Goal: Task Accomplishment & Management: Use online tool/utility

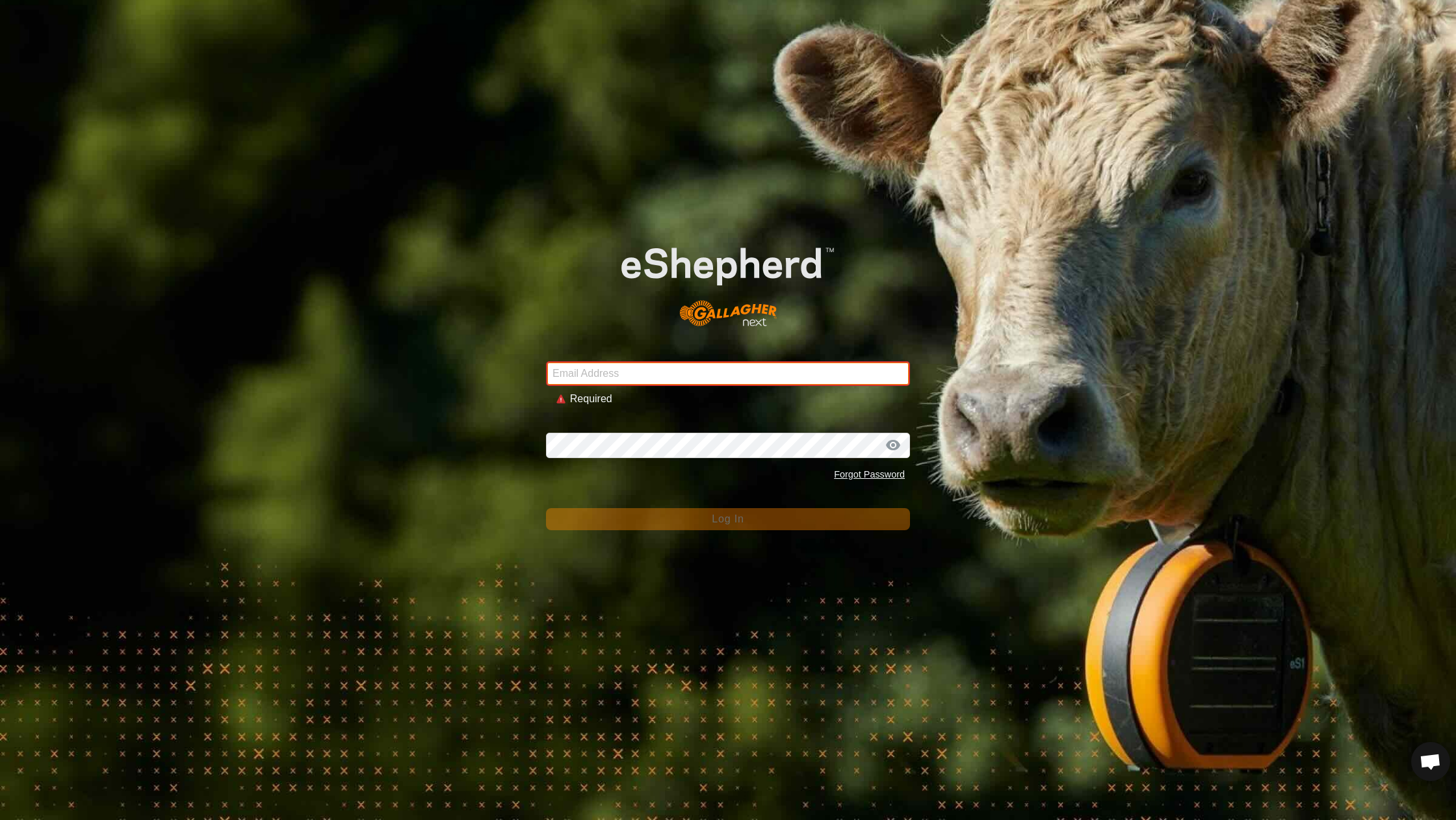
type input "[EMAIL_ADDRESS][DOMAIN_NAME]"
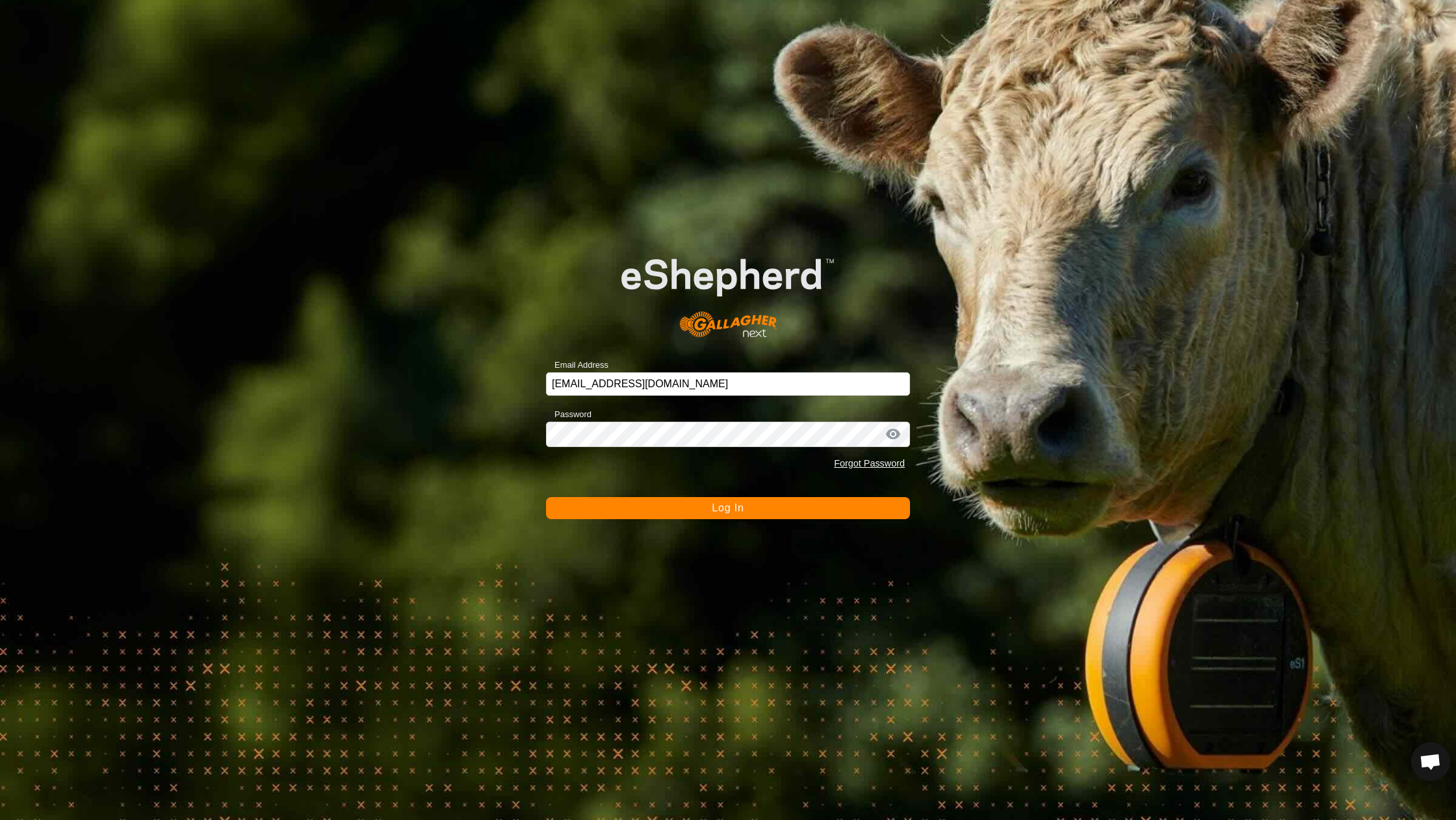
click at [691, 502] on button "Log In" at bounding box center [728, 508] width 364 height 22
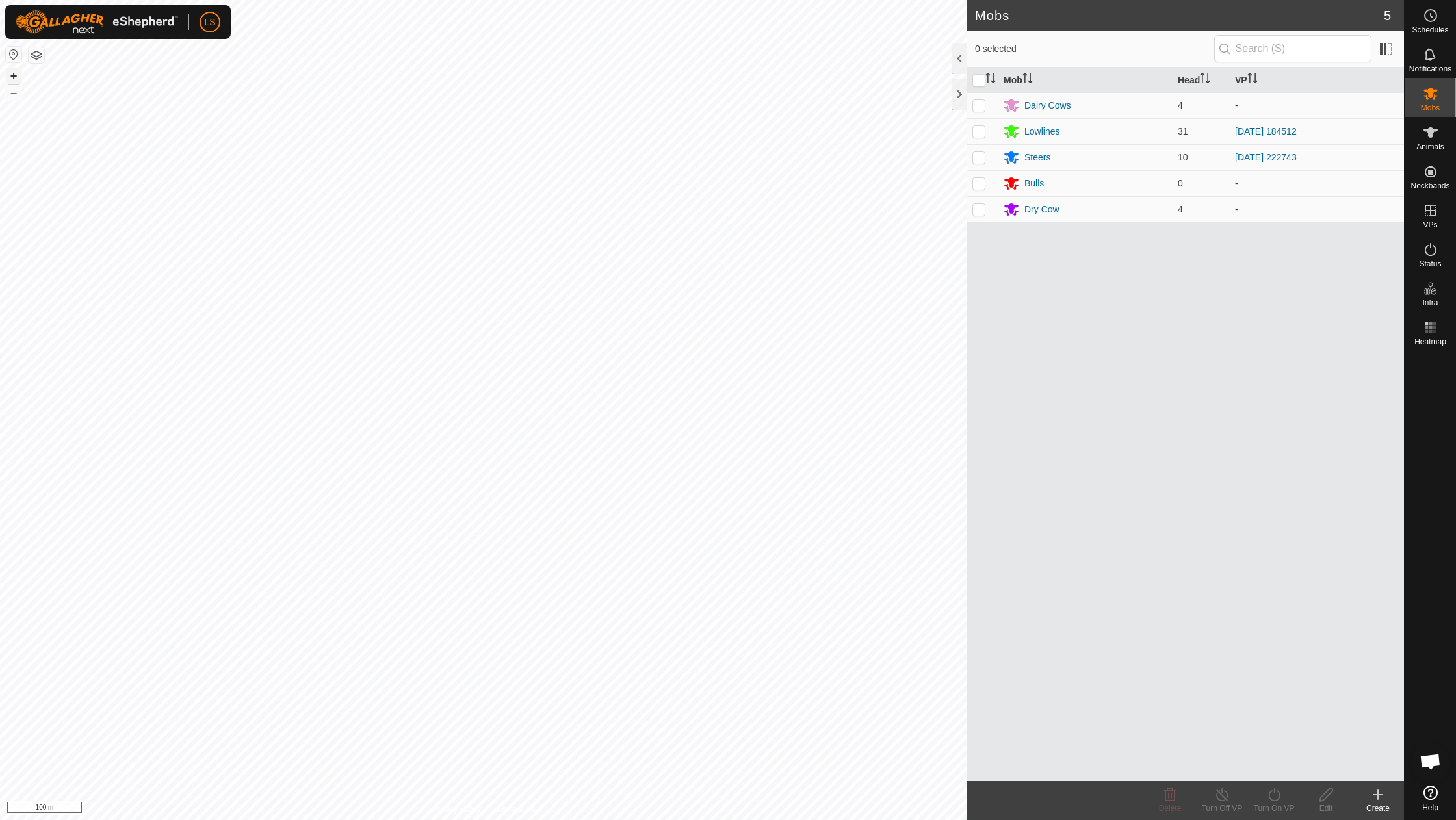
click at [14, 73] on button "+" at bounding box center [13, 76] width 16 height 16
drag, startPoint x: 1401, startPoint y: 208, endPoint x: 1345, endPoint y: 205, distance: 56.1
click at [1345, 205] on link "In Rotation" at bounding box center [1348, 210] width 111 height 26
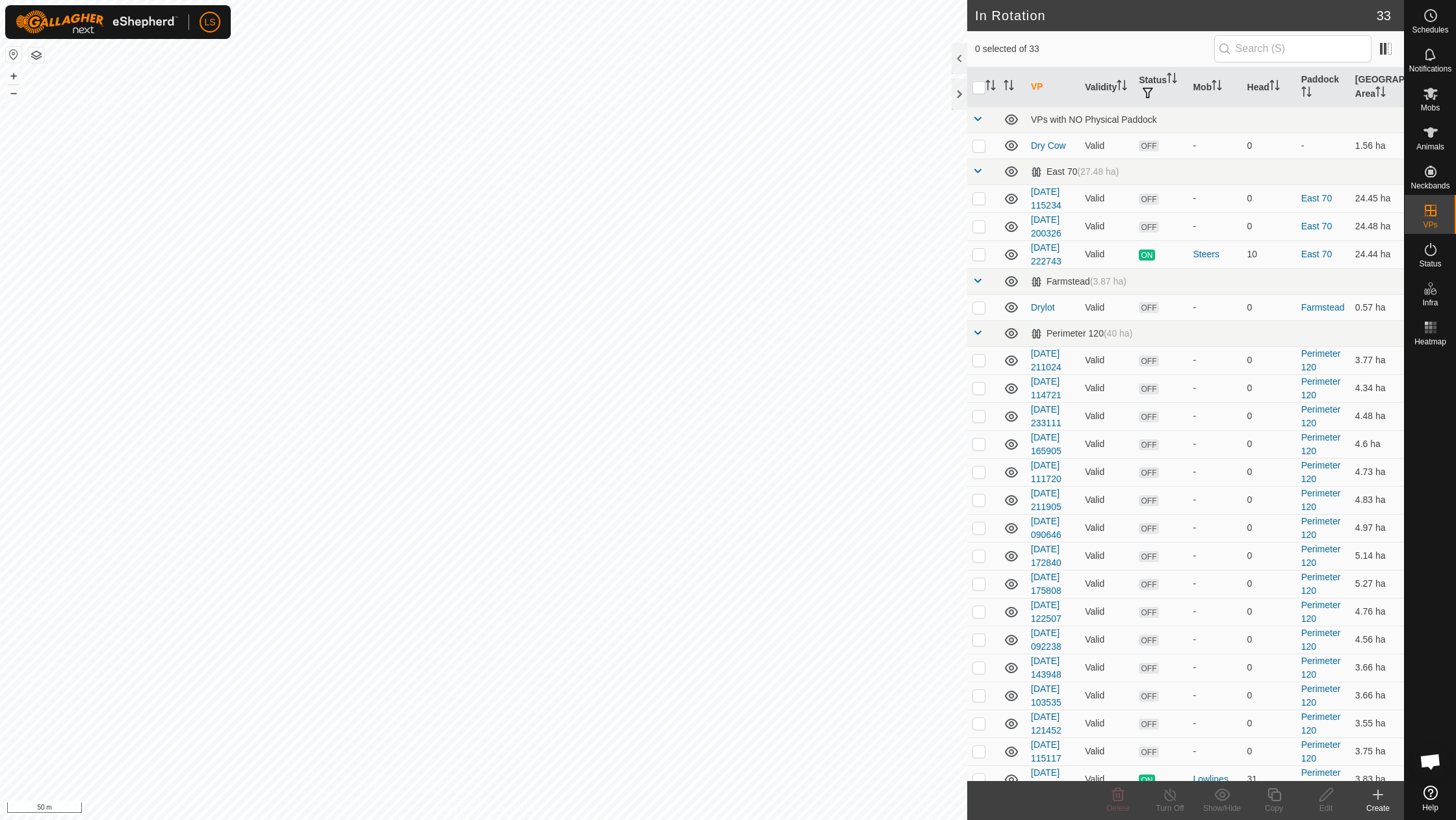
click at [1373, 806] on div "Create" at bounding box center [1377, 808] width 52 height 12
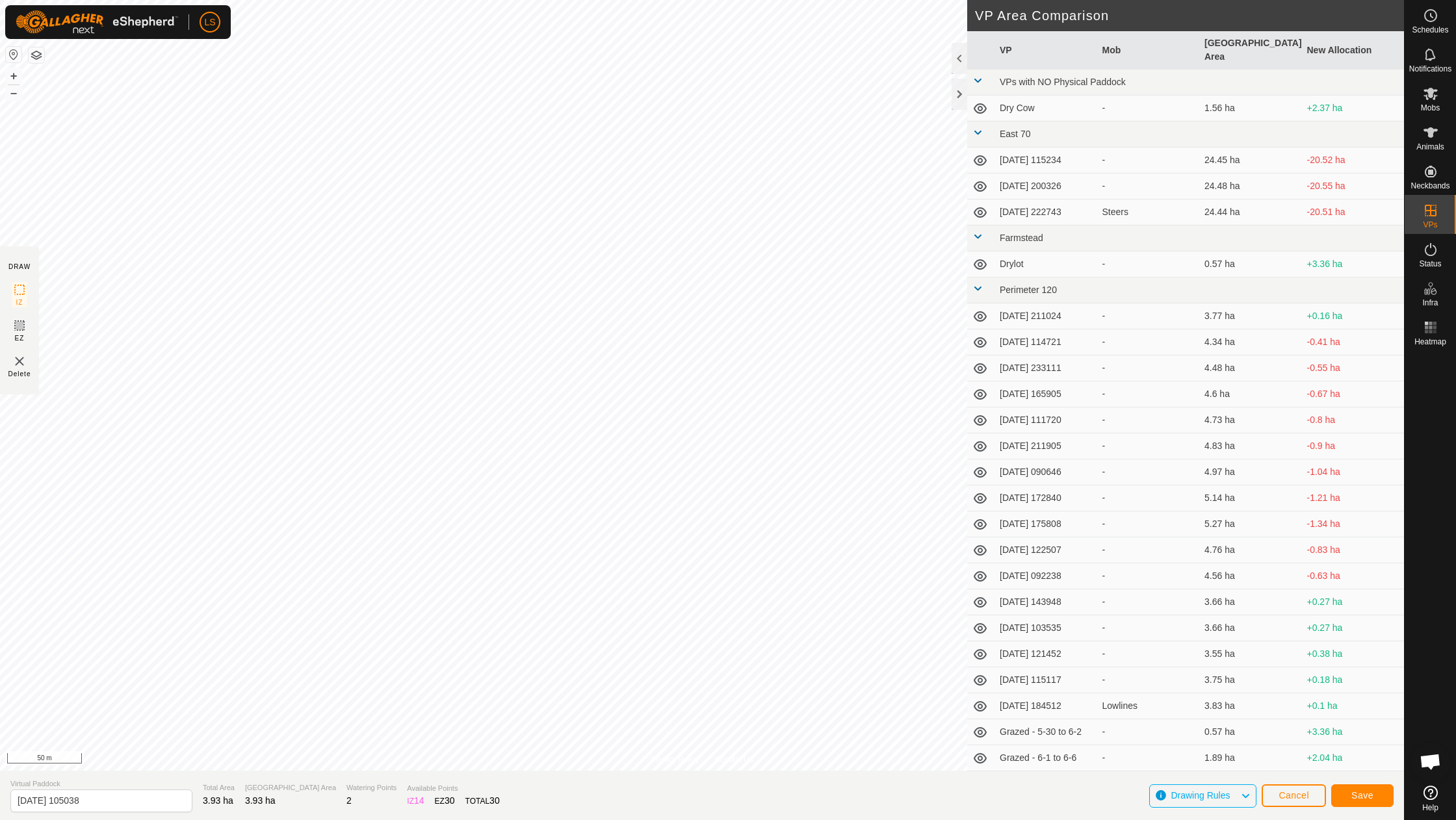
click at [1356, 804] on button "Save" at bounding box center [1362, 795] width 62 height 23
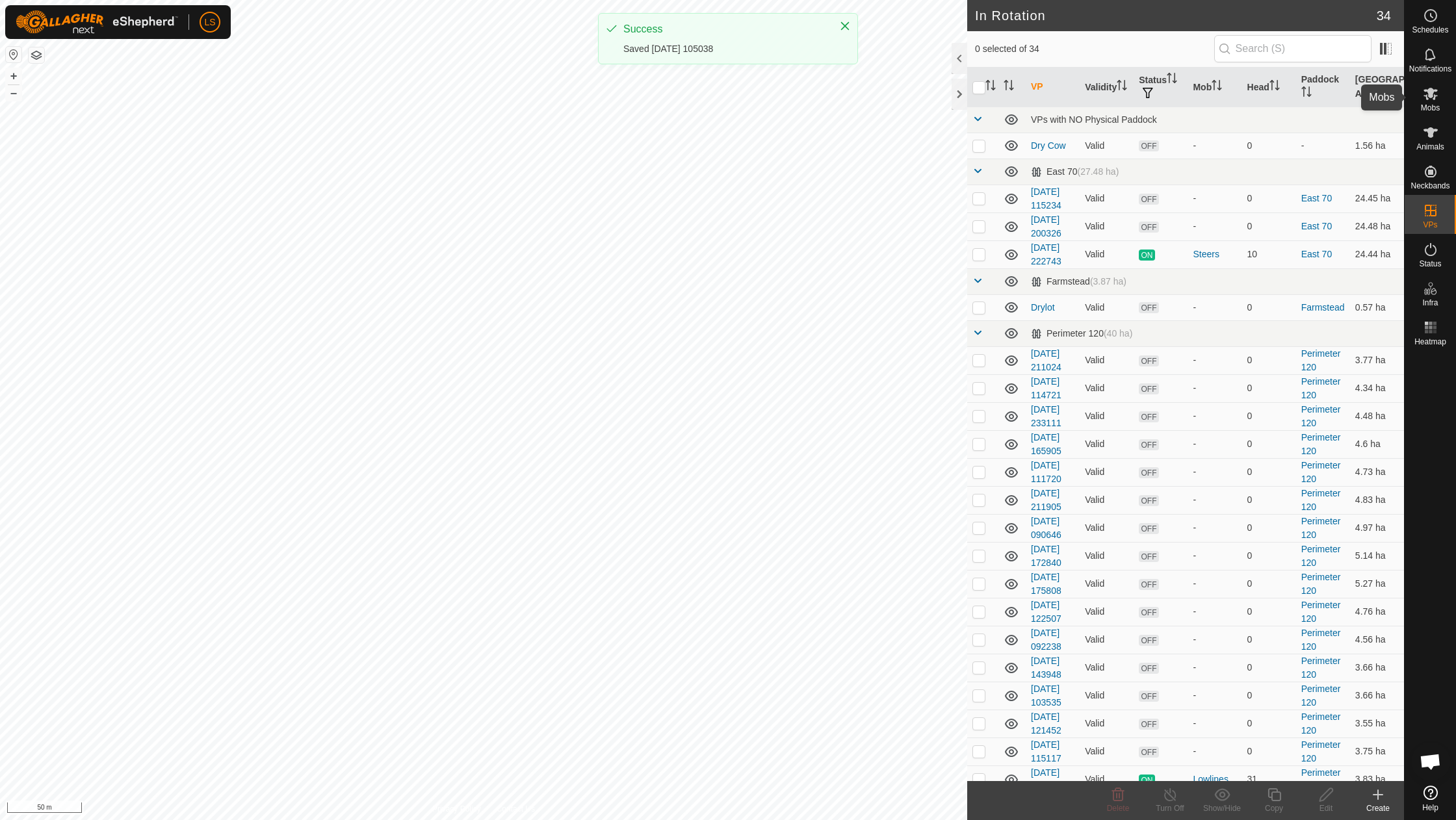
click at [1432, 101] on es-mob-svg-icon at bounding box center [1431, 93] width 24 height 21
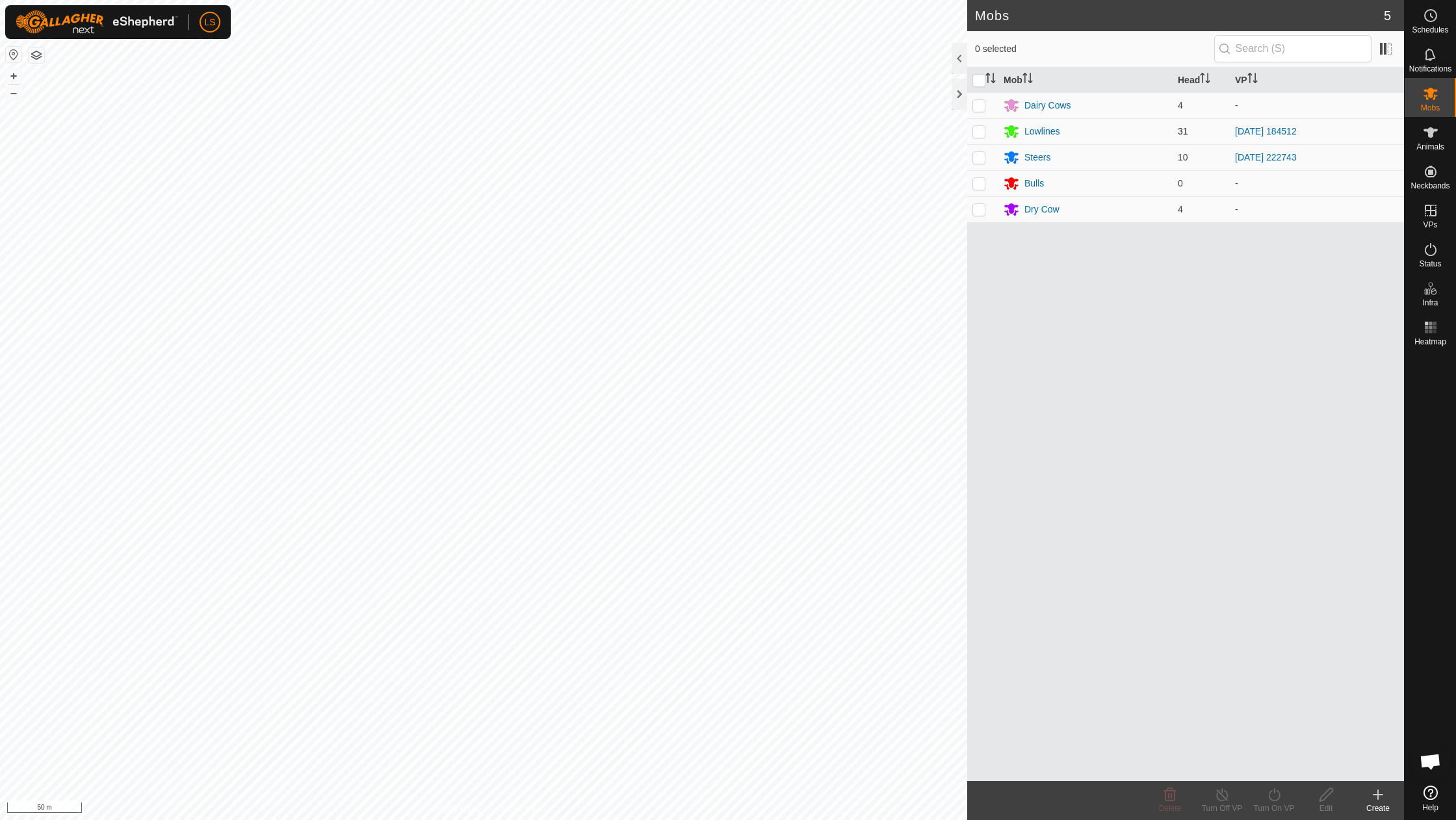
click at [976, 131] on p-checkbox at bounding box center [979, 131] width 13 height 10
checkbox input "true"
click at [1272, 792] on icon at bounding box center [1273, 794] width 12 height 13
click at [1275, 767] on link "Now" at bounding box center [1313, 766] width 129 height 26
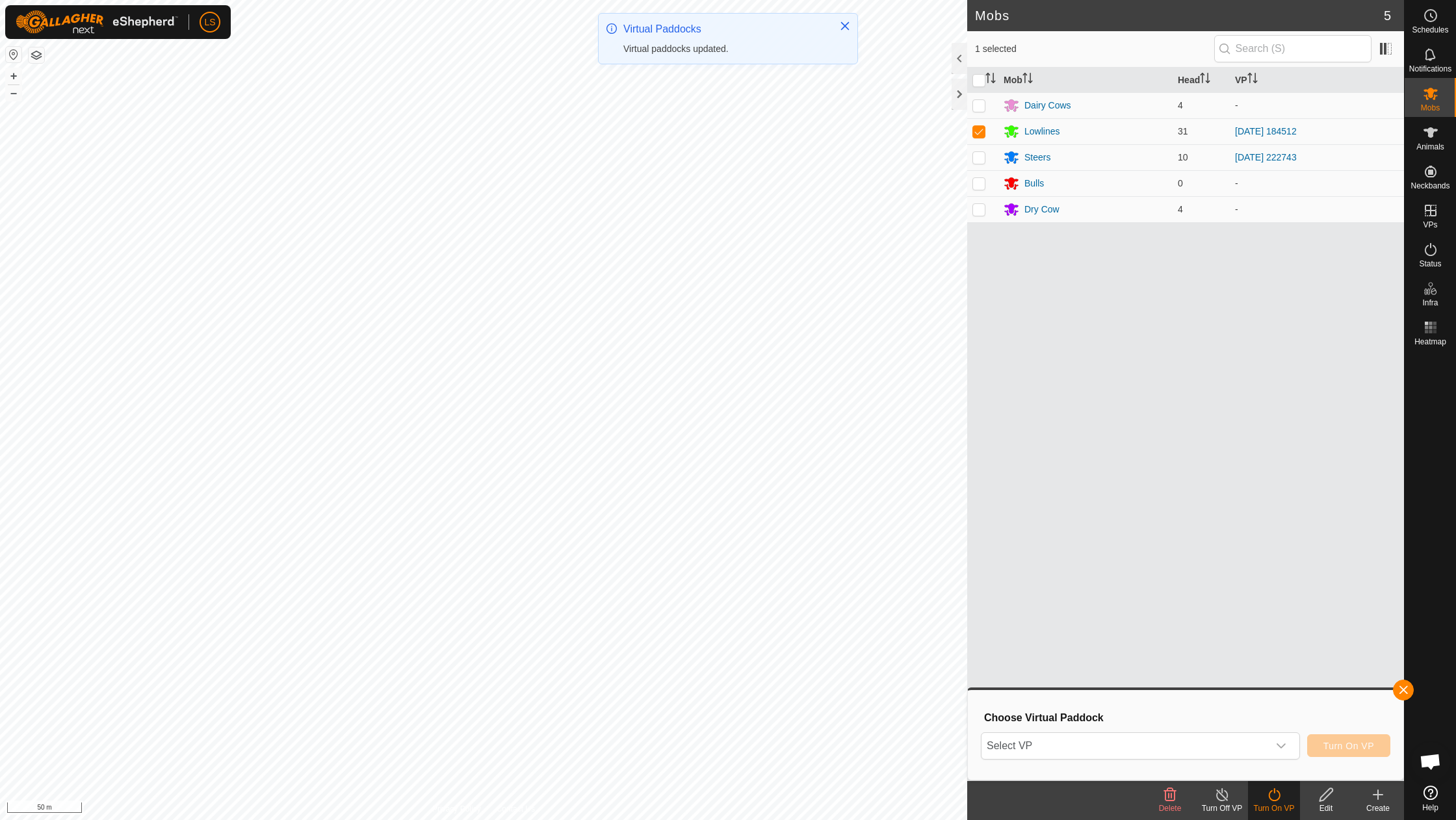
click at [1286, 747] on icon "dropdown trigger" at bounding box center [1281, 745] width 10 height 10
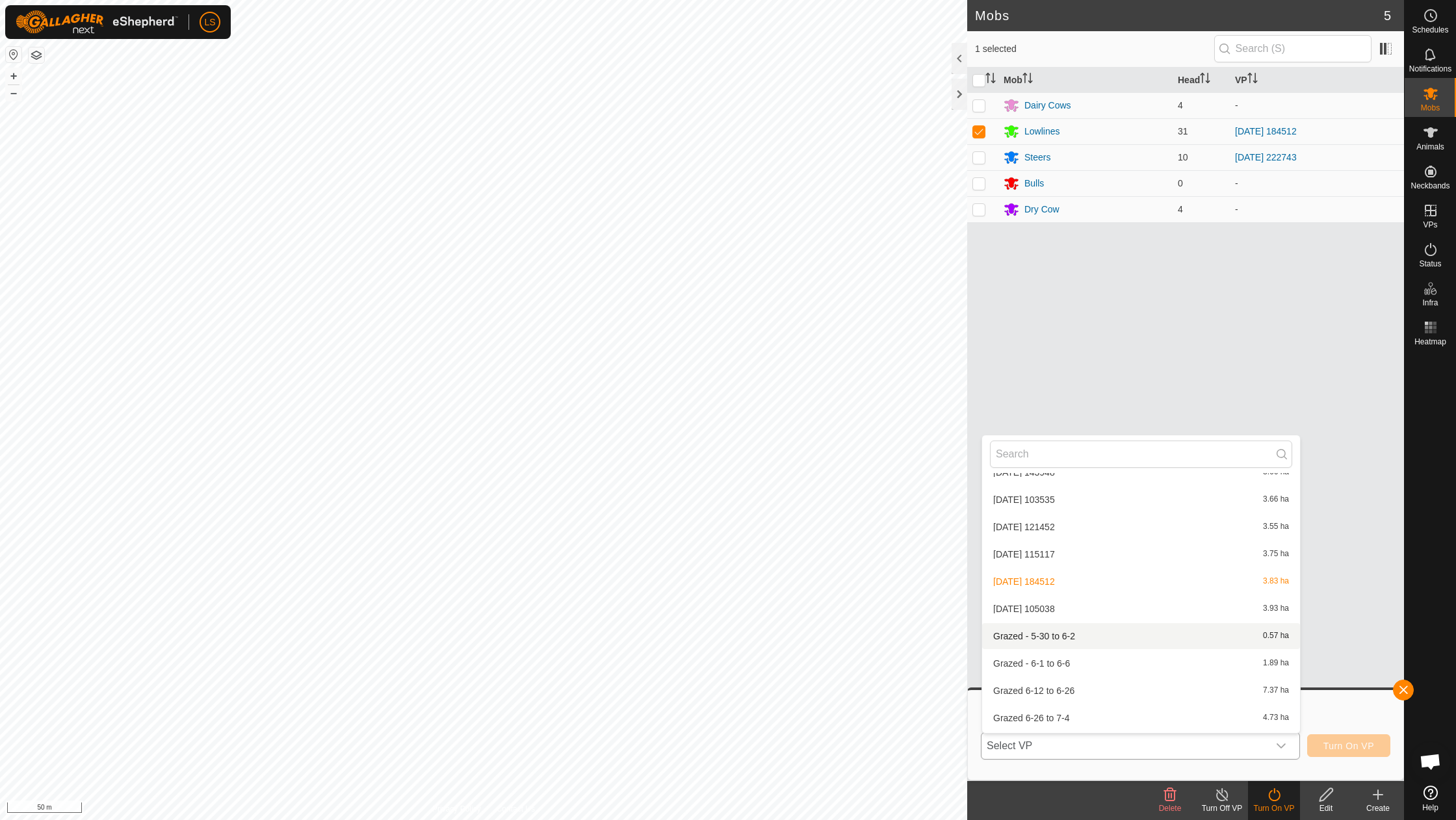
scroll to position [572, 0]
click at [1060, 598] on li "[DATE] 105038 3.93 ha" at bounding box center [1141, 606] width 318 height 26
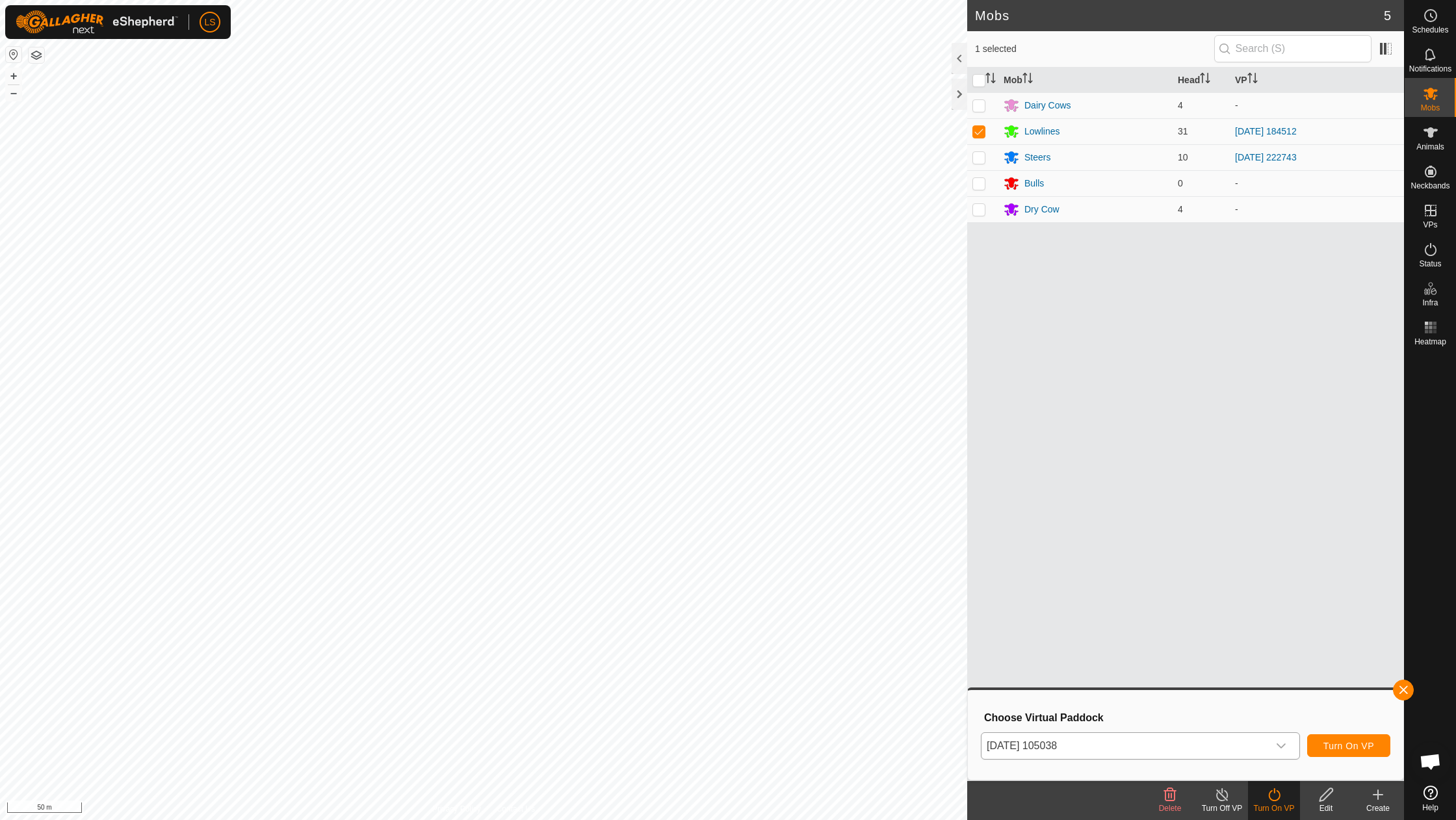
click at [1338, 750] on span "Turn On VP" at bounding box center [1349, 745] width 51 height 10
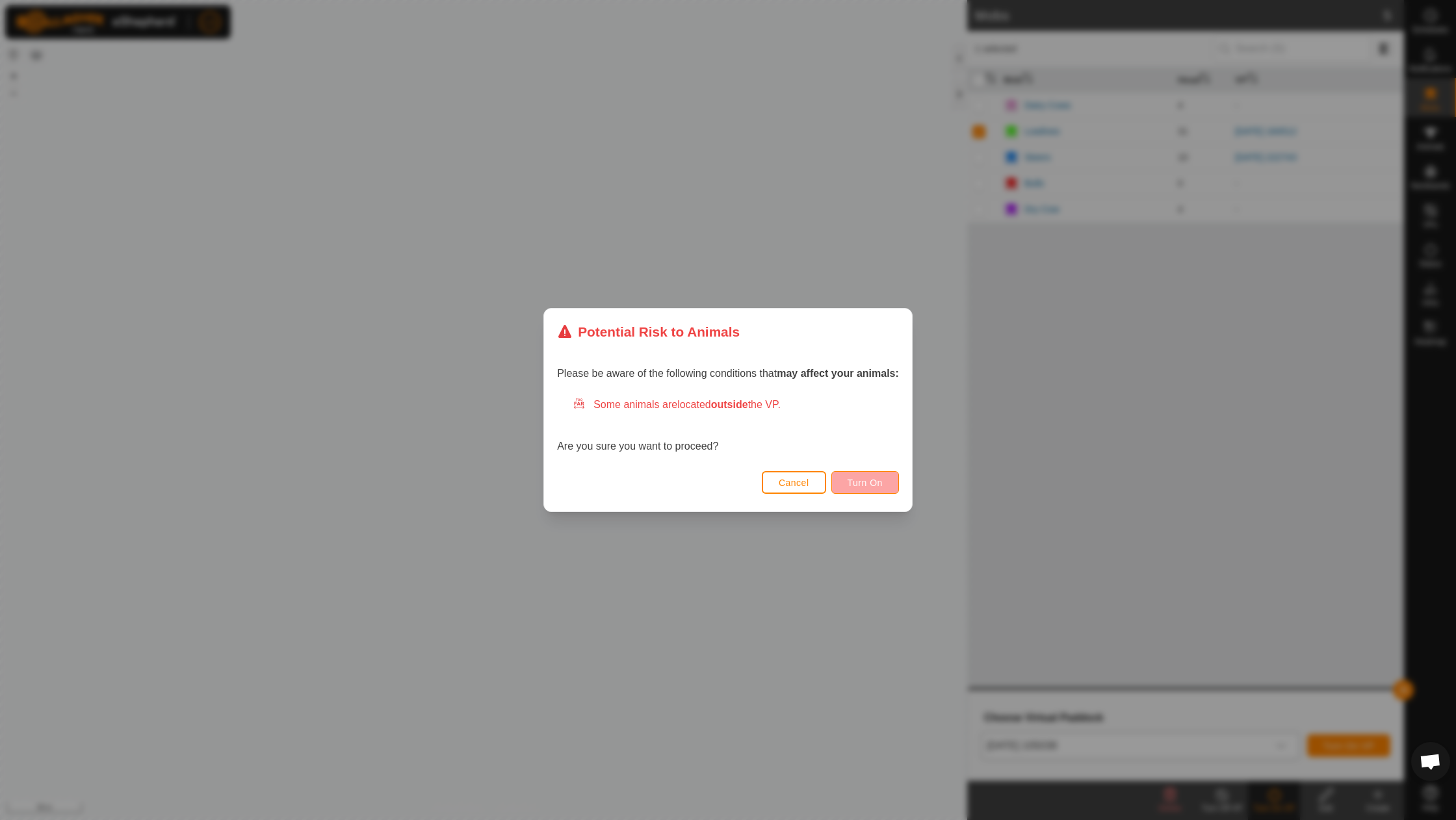
click at [876, 486] on span "Turn On" at bounding box center [865, 482] width 35 height 10
